Goal: Task Accomplishment & Management: Manage account settings

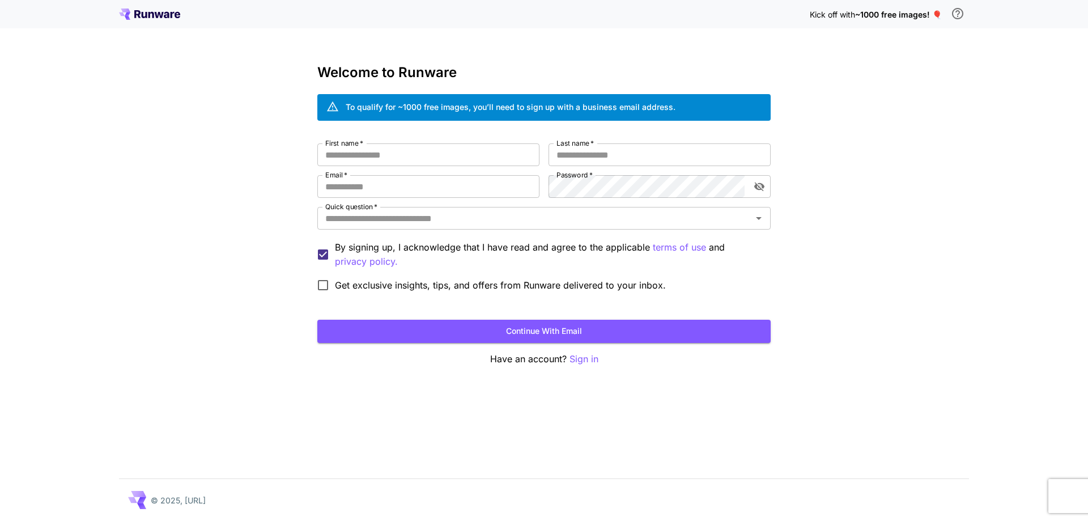
click at [178, 9] on icon at bounding box center [149, 14] width 61 height 11
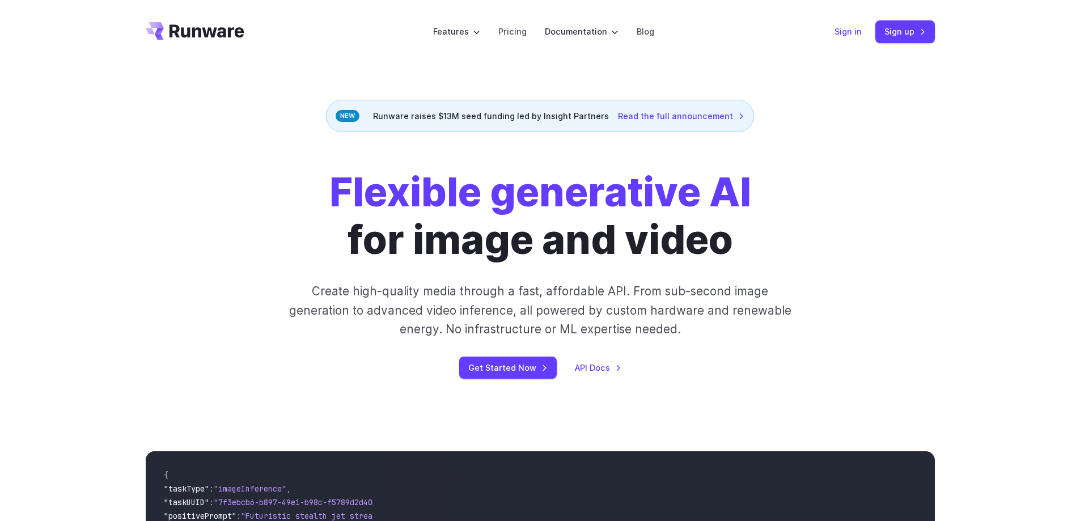
click at [840, 31] on link "Sign in" at bounding box center [847, 31] width 27 height 13
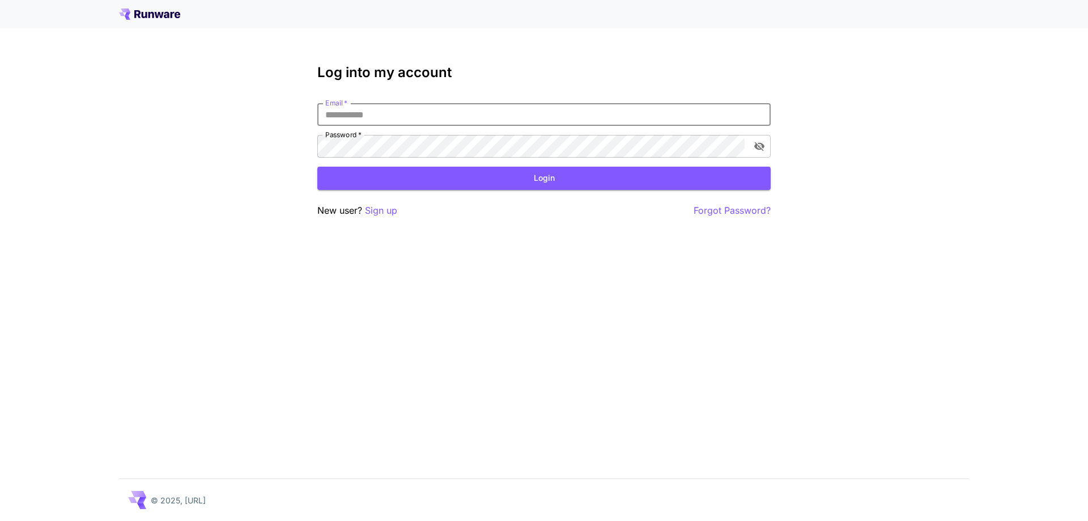
click at [583, 113] on input "Email   *" at bounding box center [543, 114] width 453 height 23
type input "*"
click at [413, 114] on input "**********" at bounding box center [543, 114] width 453 height 23
type input "**********"
click button "Login" at bounding box center [543, 178] width 453 height 23
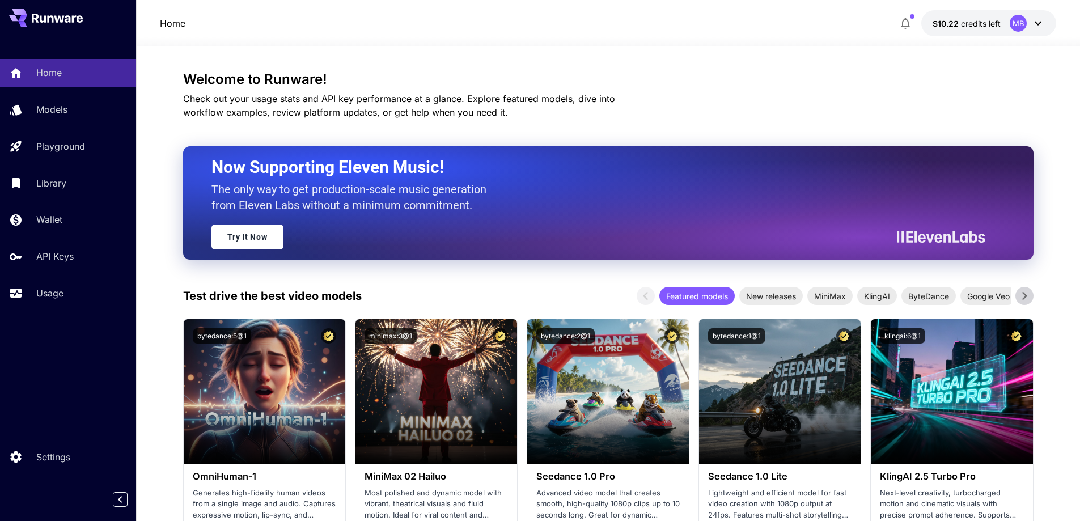
click at [1053, 22] on button "$10.22 credits left MB" at bounding box center [988, 23] width 135 height 26
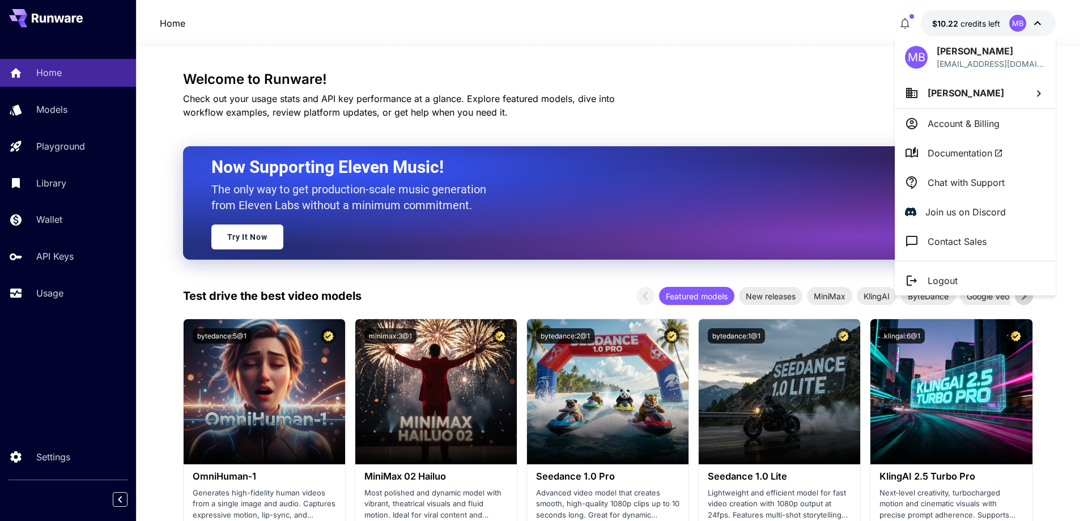
click at [1028, 131] on li "Account & Billing" at bounding box center [975, 123] width 161 height 29
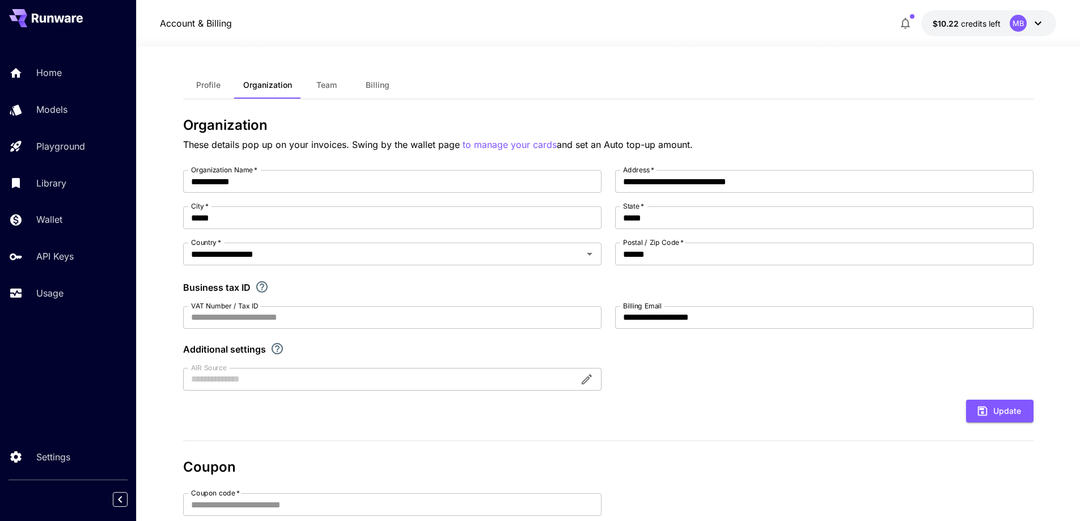
click at [363, 87] on button "Billing" at bounding box center [377, 84] width 51 height 27
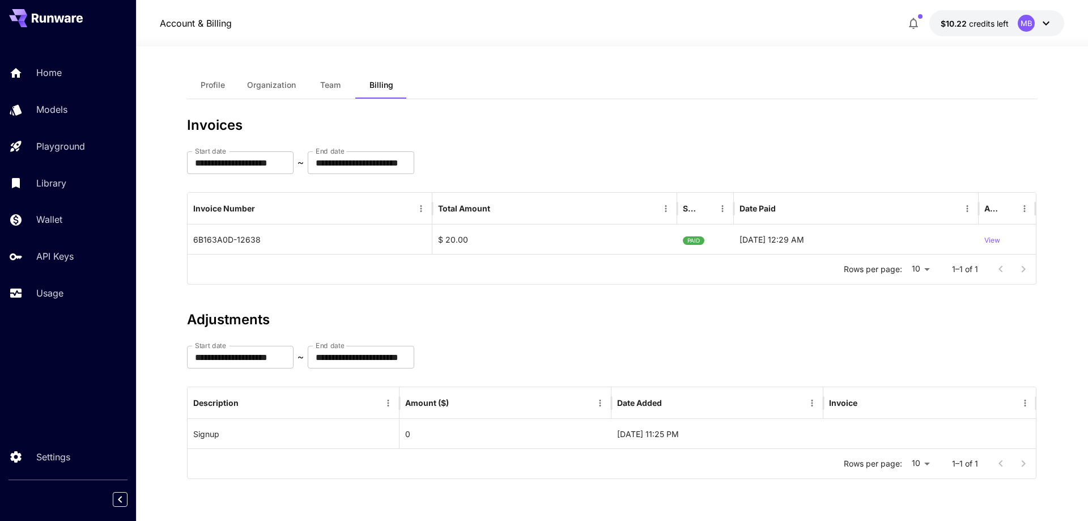
click at [1052, 26] on icon at bounding box center [1046, 23] width 14 height 14
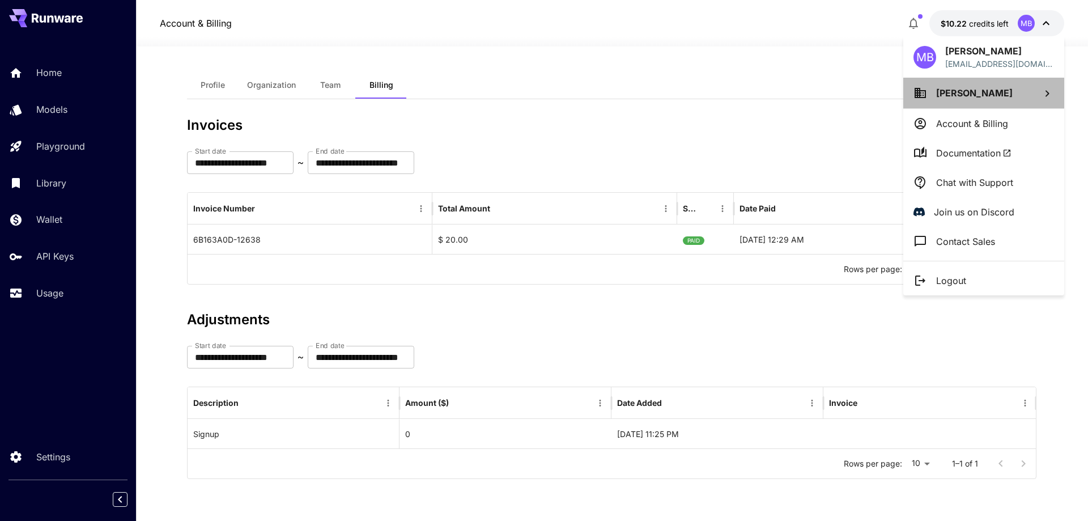
click at [1037, 100] on li "Minjoo Baek" at bounding box center [983, 93] width 161 height 31
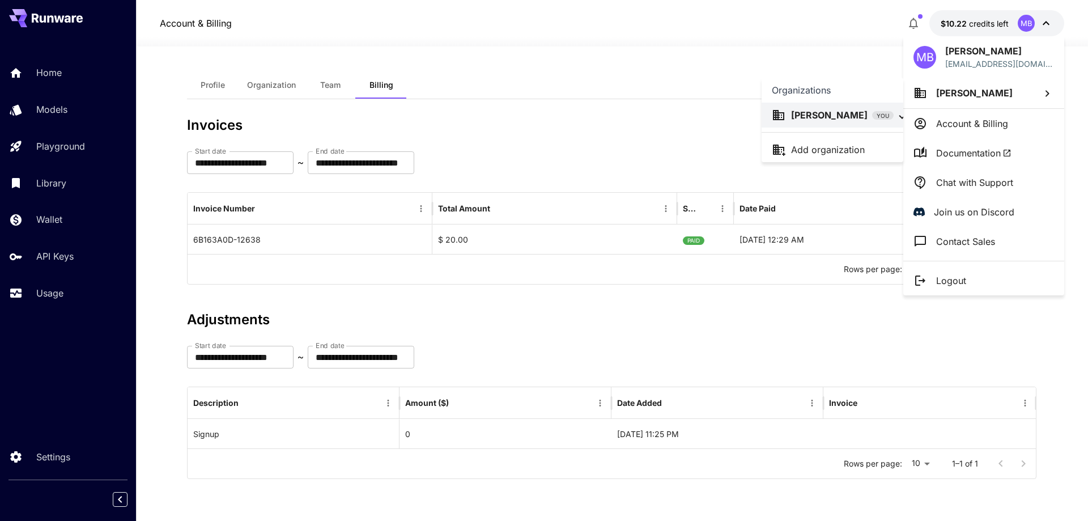
click at [1037, 100] on div at bounding box center [544, 260] width 1088 height 521
click at [72, 450] on div at bounding box center [544, 260] width 1088 height 521
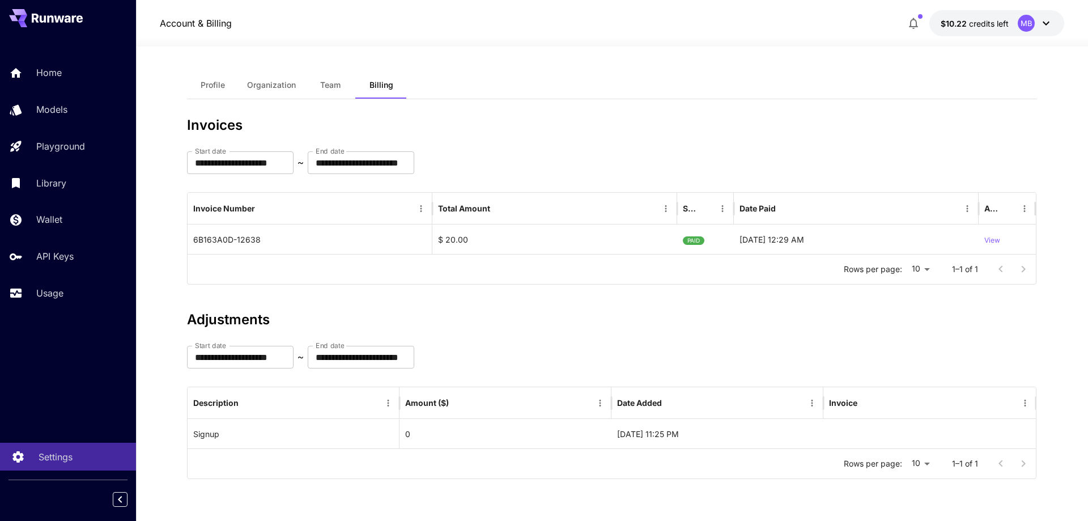
click at [69, 455] on p "Settings" at bounding box center [56, 457] width 34 height 14
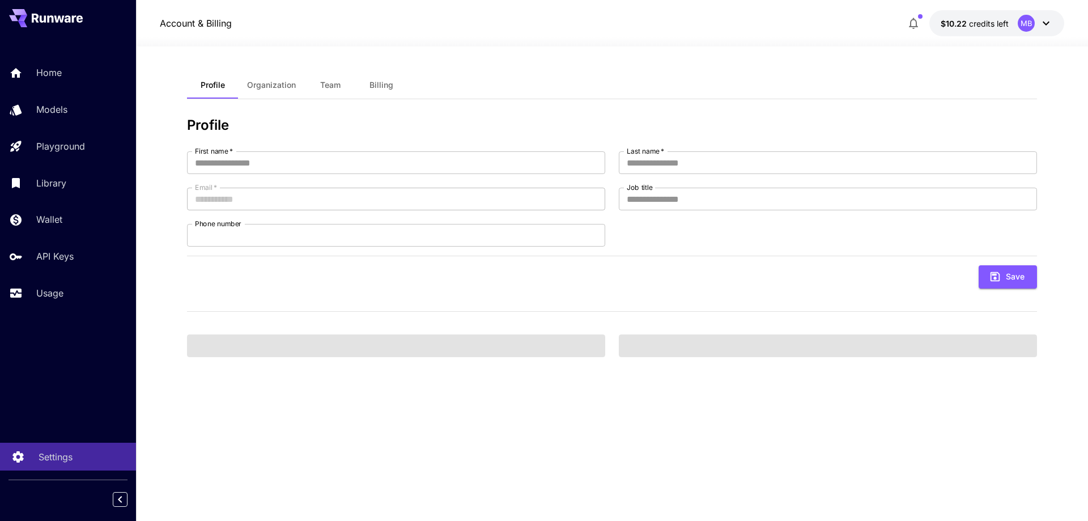
type input "******"
type input "****"
type input "**********"
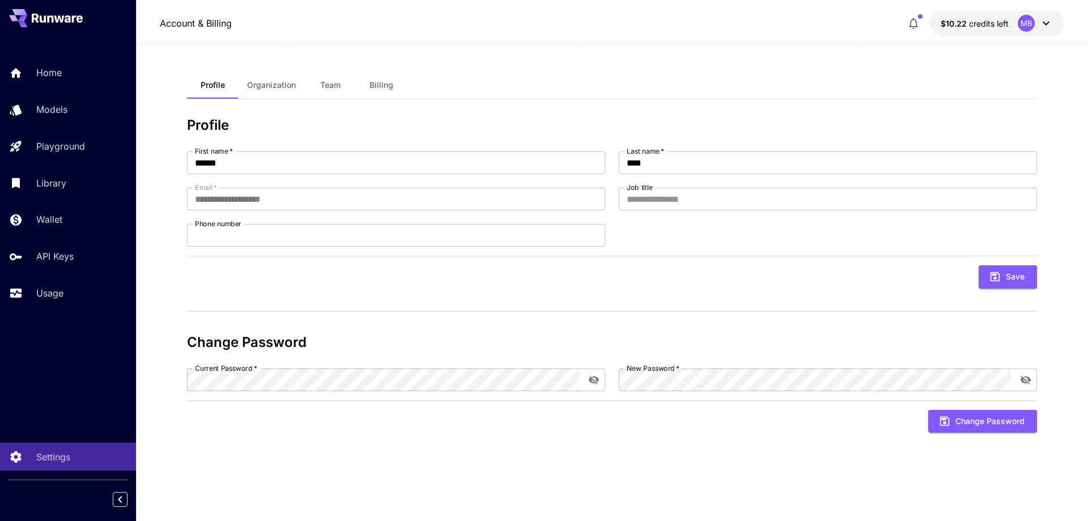
click at [398, 105] on div "**********" at bounding box center [612, 283] width 850 height 424
click at [381, 82] on span "Billing" at bounding box center [382, 85] width 24 height 10
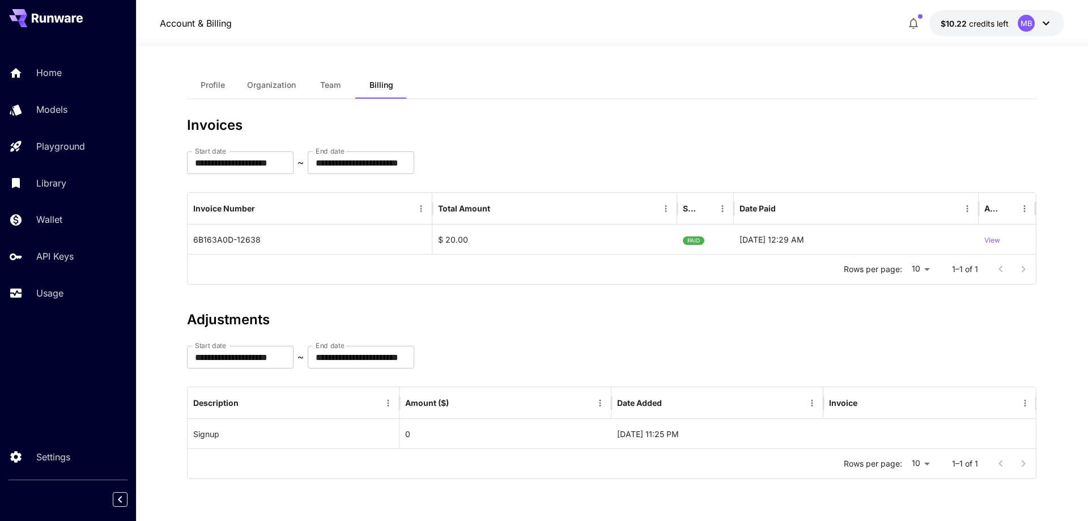
click at [292, 90] on span "Organization" at bounding box center [271, 85] width 49 height 10
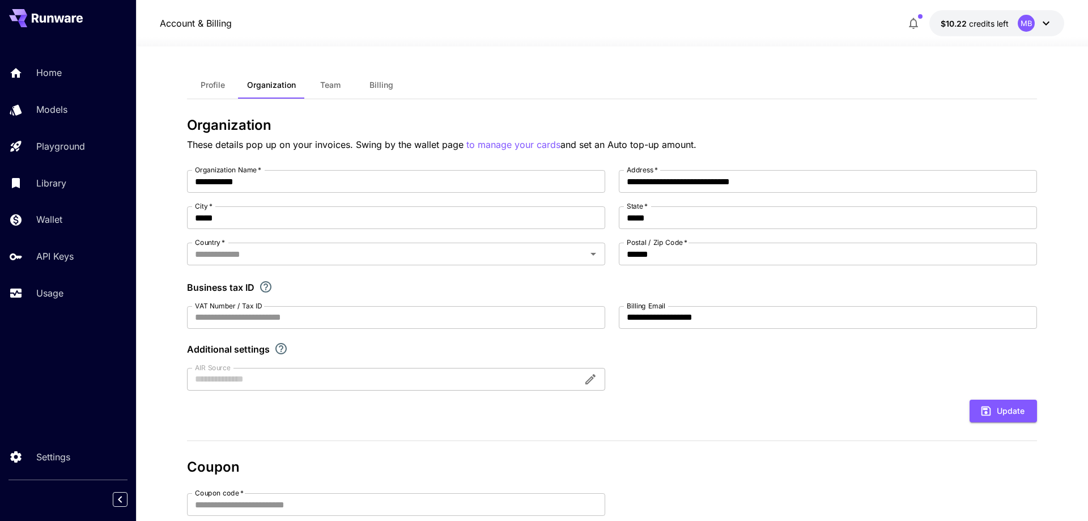
type input "**********"
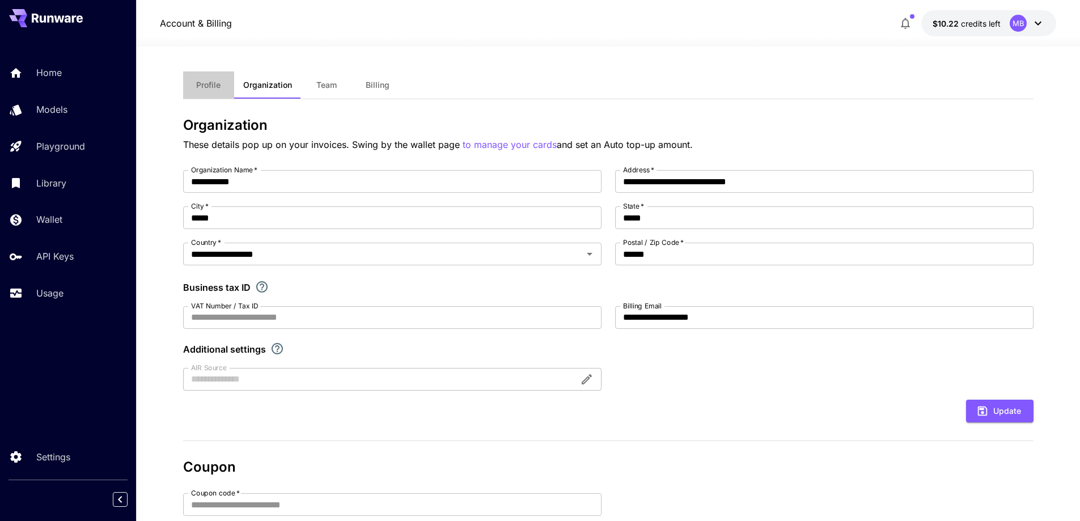
click at [211, 86] on span "Profile" at bounding box center [208, 85] width 24 height 10
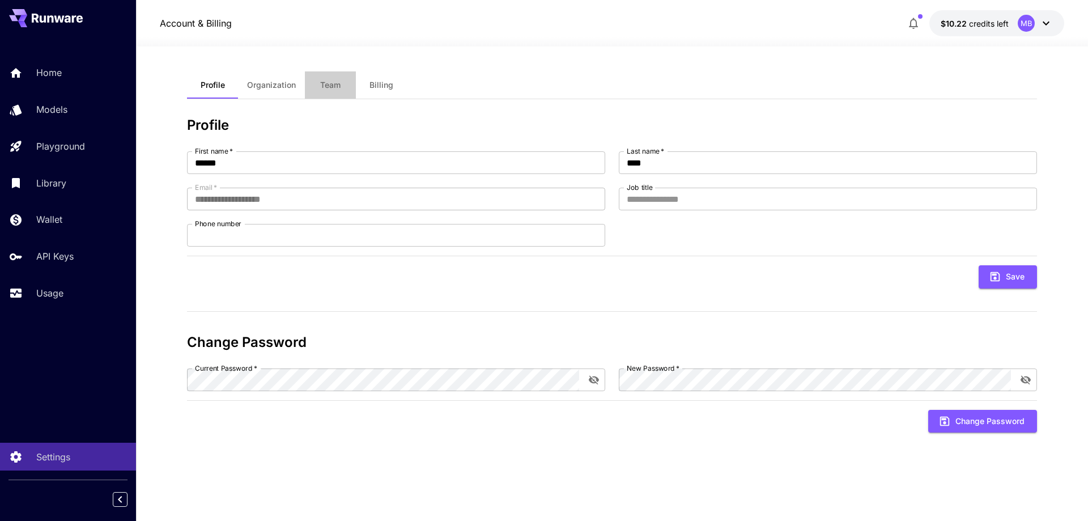
click at [348, 96] on button "Team" at bounding box center [330, 84] width 51 height 27
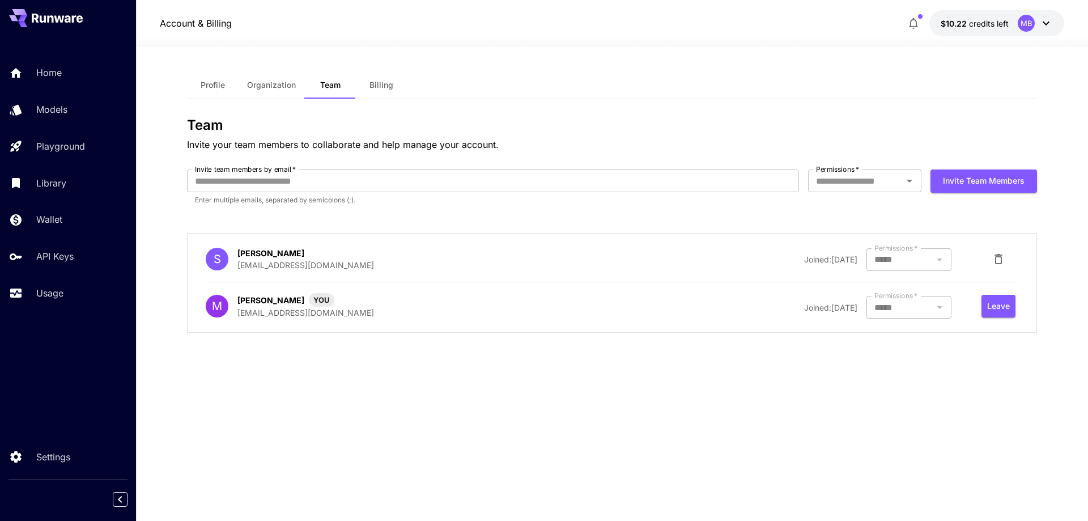
click at [209, 83] on span "Profile" at bounding box center [213, 85] width 24 height 10
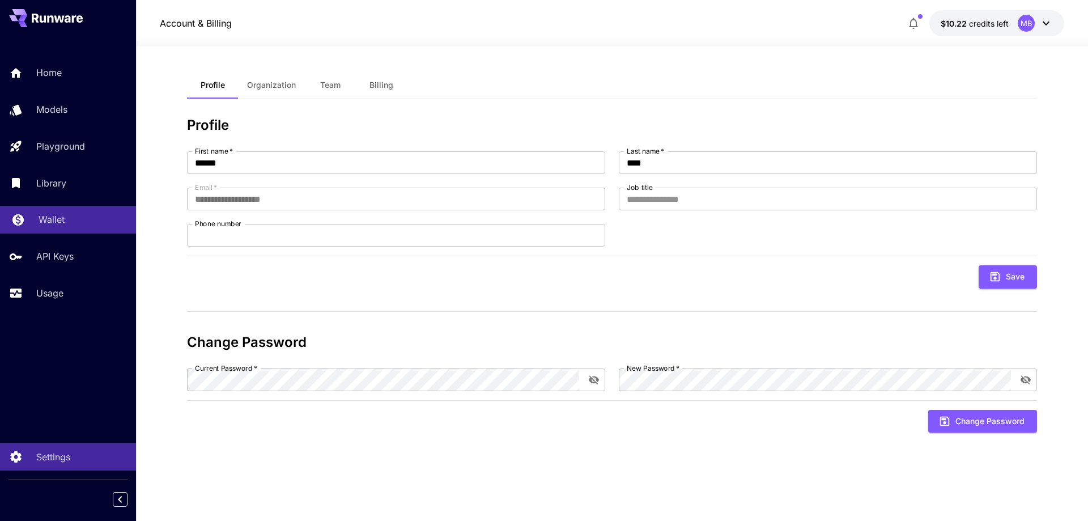
click at [93, 223] on div "Wallet" at bounding box center [83, 220] width 88 height 14
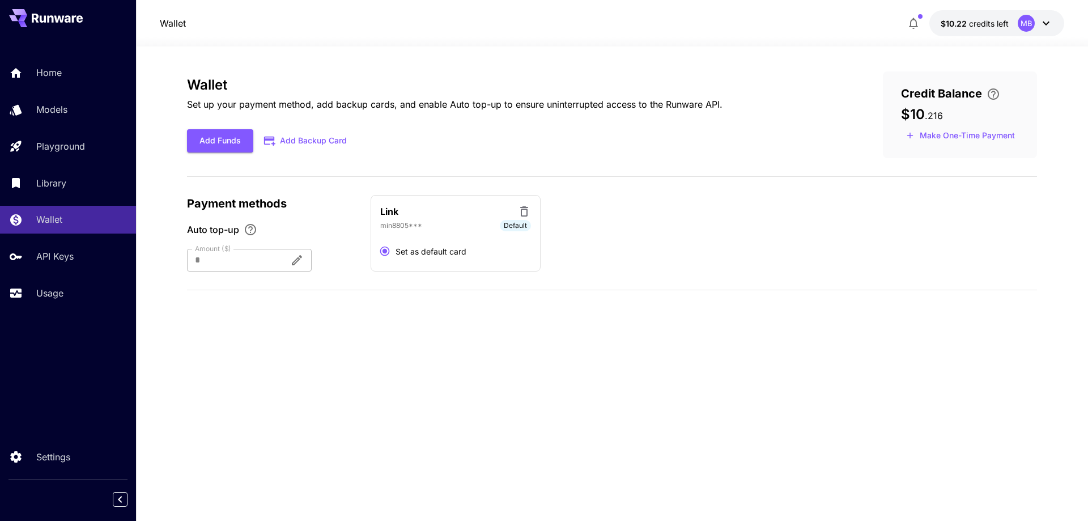
click at [315, 143] on button "Add Backup Card" at bounding box center [305, 141] width 105 height 22
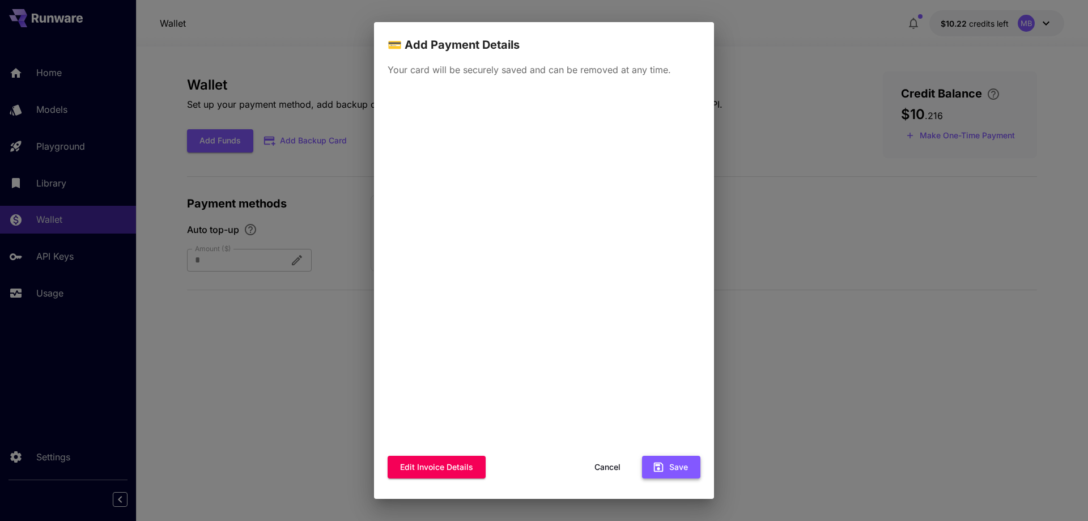
click at [681, 468] on button "Save" at bounding box center [671, 467] width 58 height 23
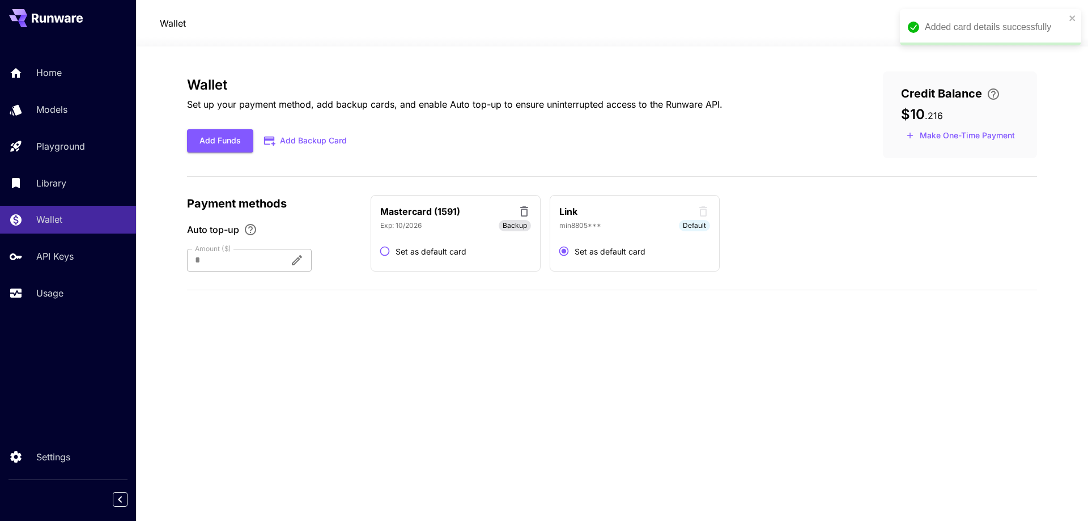
click at [435, 258] on label "Set as default card" at bounding box center [420, 251] width 92 height 22
click at [712, 207] on div "Link min8805*** Backup Set as default card" at bounding box center [635, 233] width 170 height 77
click at [702, 212] on icon at bounding box center [704, 212] width 14 height 14
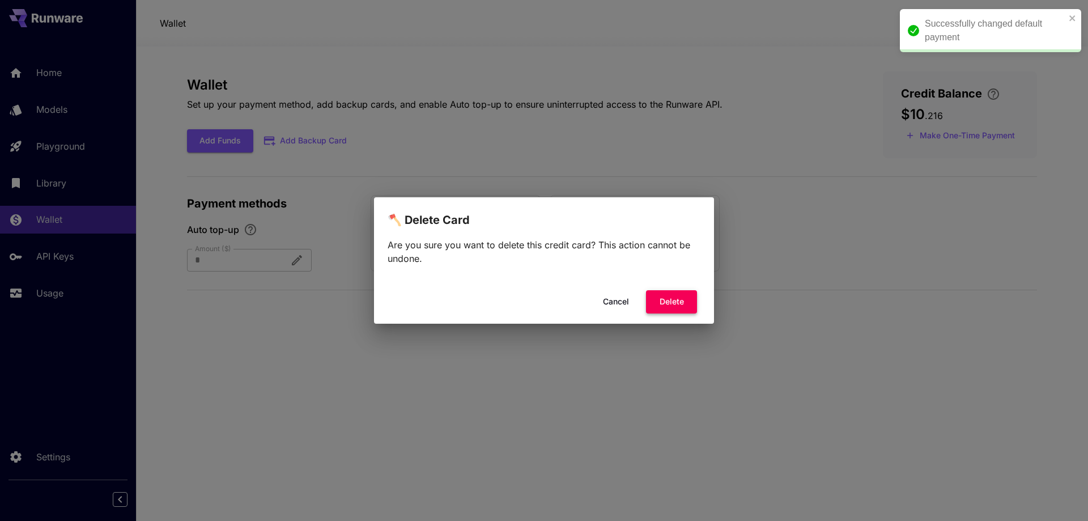
click at [678, 306] on button "Delete" at bounding box center [671, 301] width 51 height 23
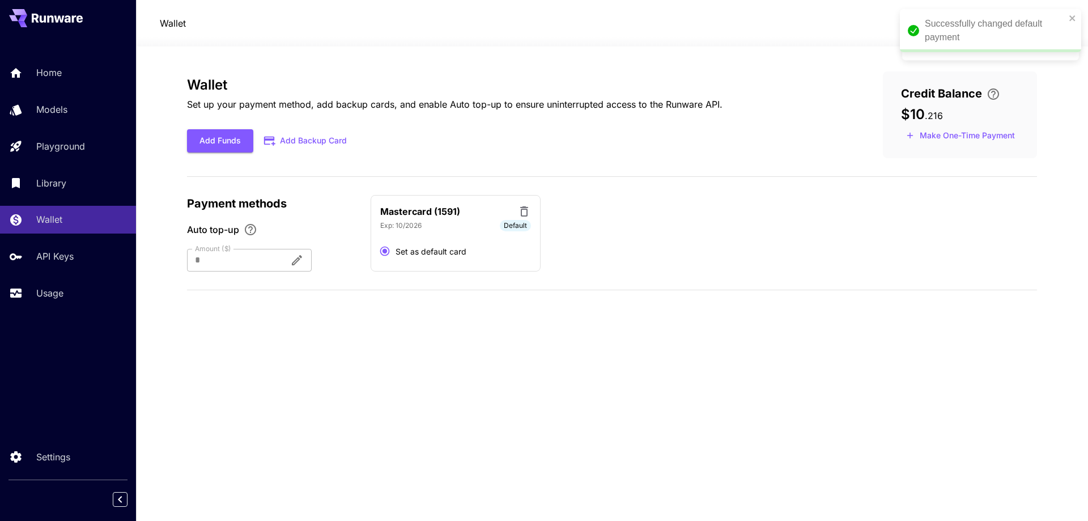
click at [566, 374] on div "Wallet Set up your payment method, add backup cards, and enable Auto top-up to …" at bounding box center [612, 283] width 850 height 424
click at [77, 120] on link "Models" at bounding box center [68, 110] width 136 height 28
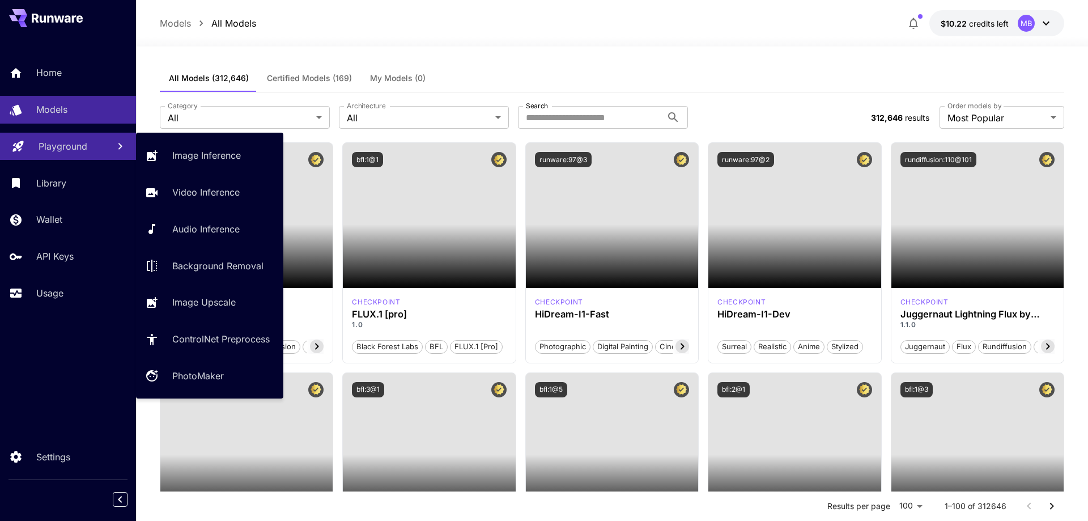
click at [78, 154] on link "Playground" at bounding box center [68, 147] width 136 height 28
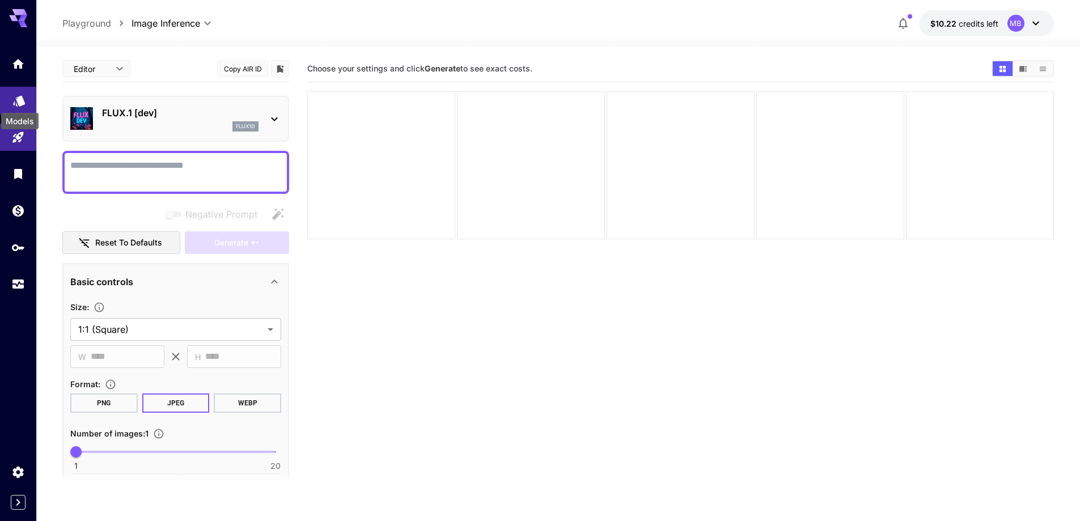
click at [21, 93] on icon "Models" at bounding box center [19, 97] width 14 height 14
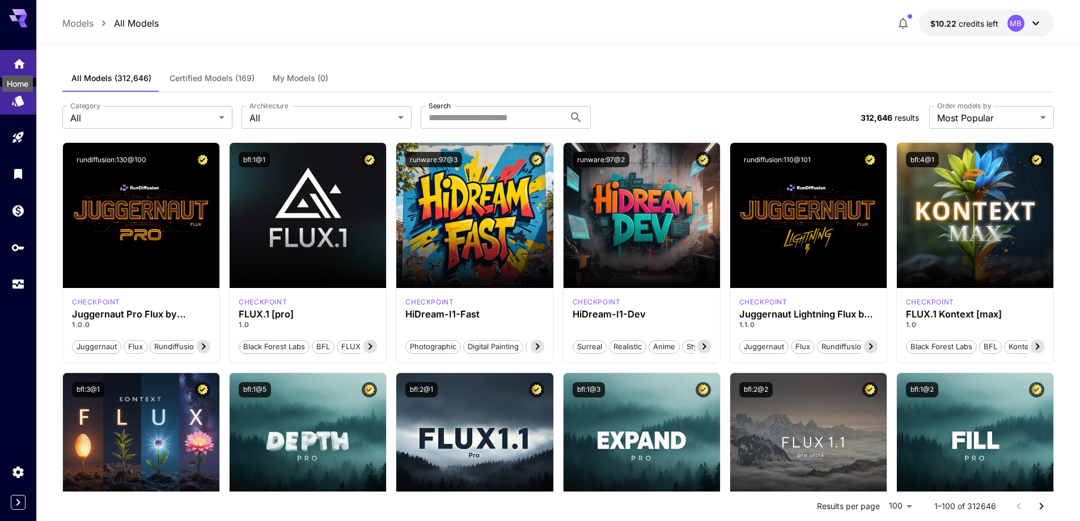
click at [22, 60] on icon "Home" at bounding box center [19, 61] width 11 height 10
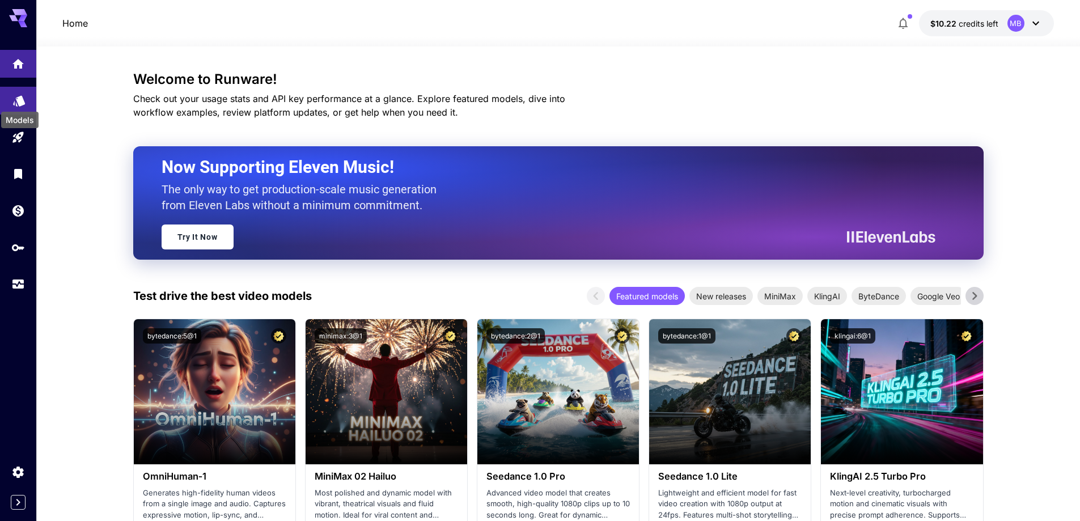
click at [23, 96] on icon "Models" at bounding box center [19, 97] width 12 height 11
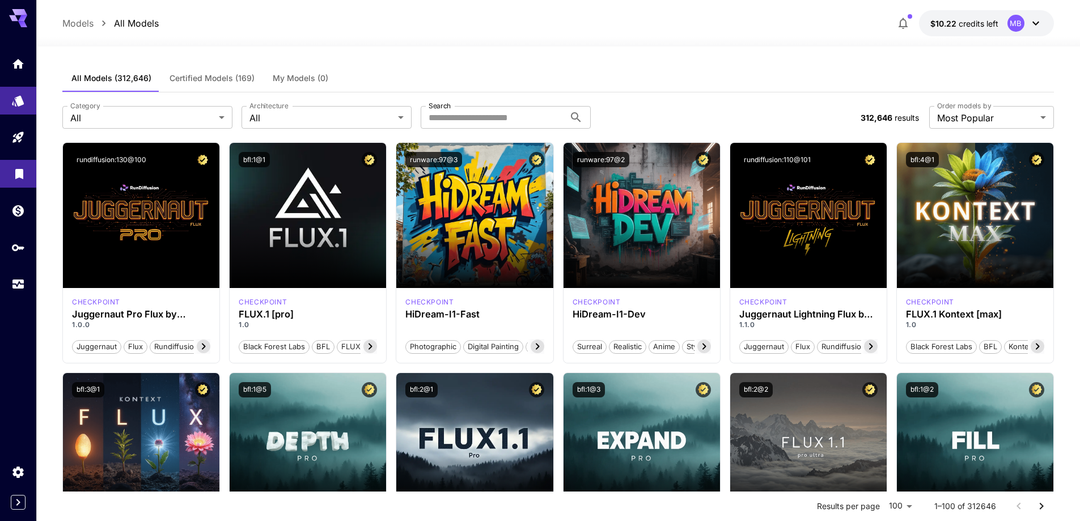
click at [12, 182] on link at bounding box center [18, 174] width 36 height 28
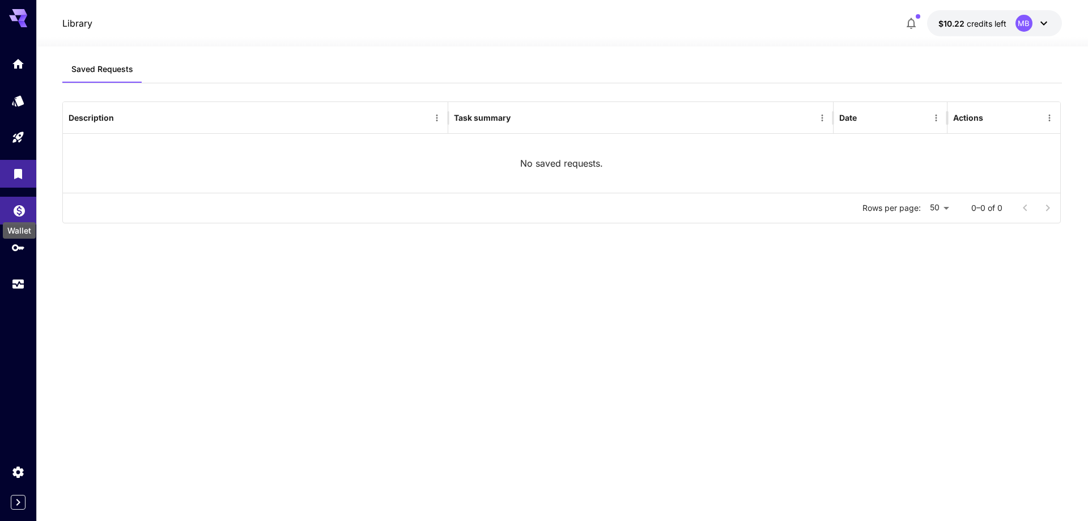
click at [14, 213] on icon "Wallet" at bounding box center [19, 208] width 14 height 14
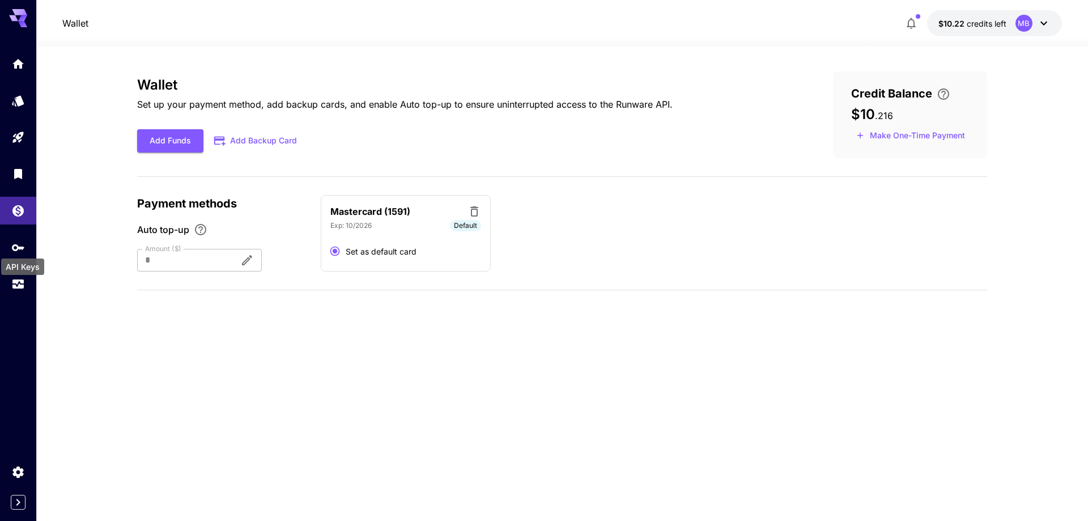
click at [15, 256] on div "API Keys" at bounding box center [22, 263] width 45 height 26
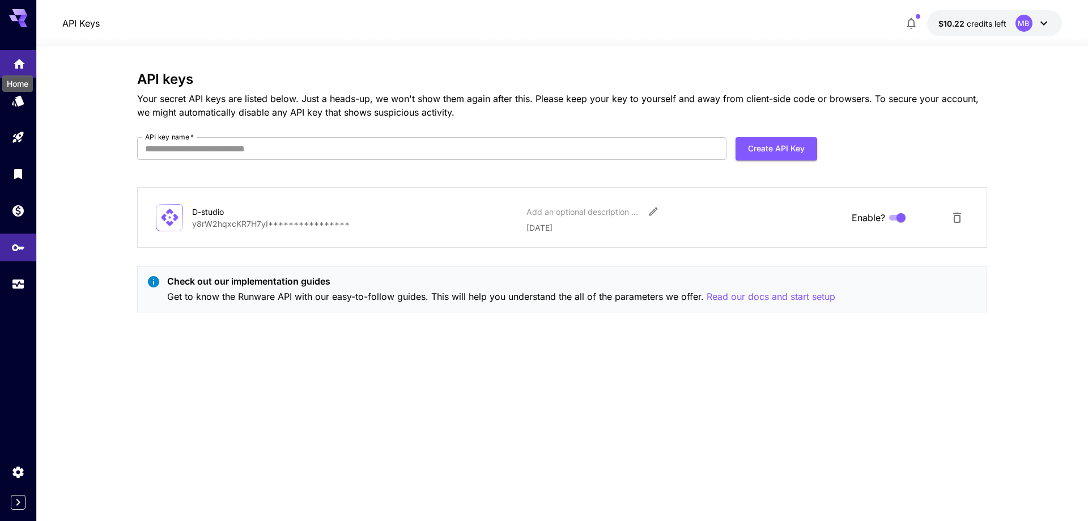
click at [22, 56] on icon "Home" at bounding box center [19, 61] width 14 height 14
